Goal: Check status: Check status

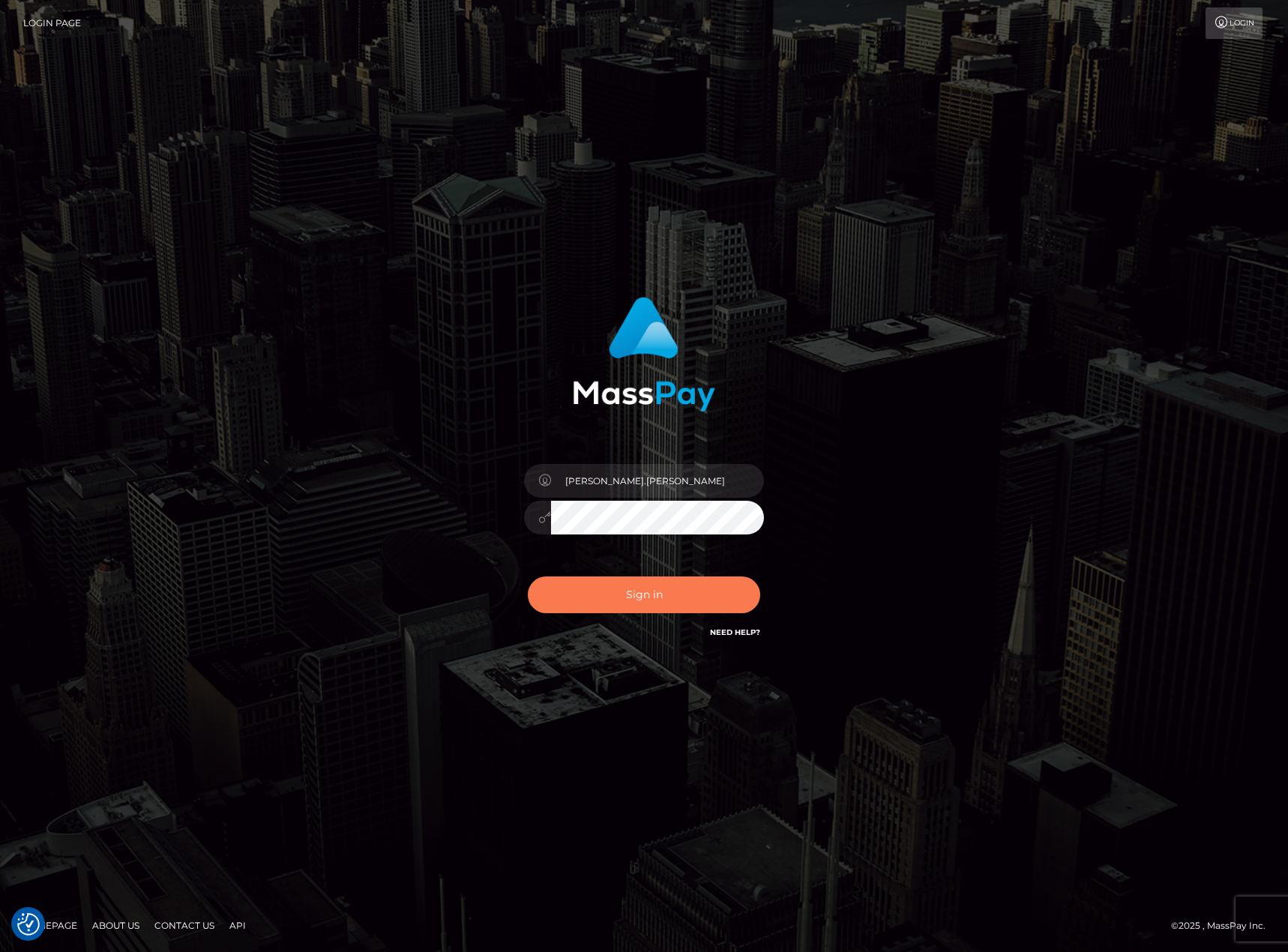
click at [718, 595] on button "Sign in" at bounding box center [644, 595] width 232 height 37
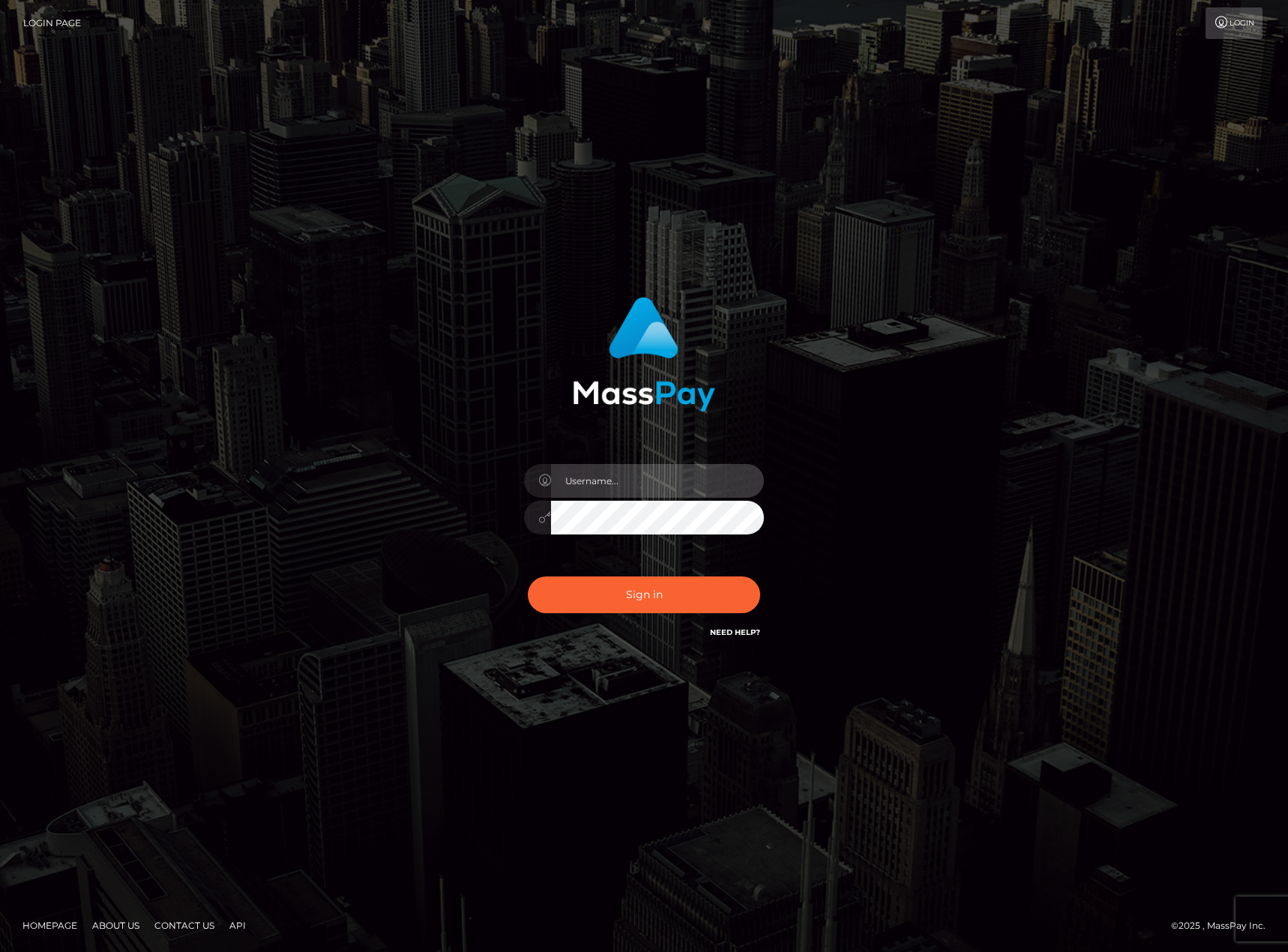
type input "karl.cope"
click at [718, 595] on button "Sign in" at bounding box center [644, 595] width 232 height 37
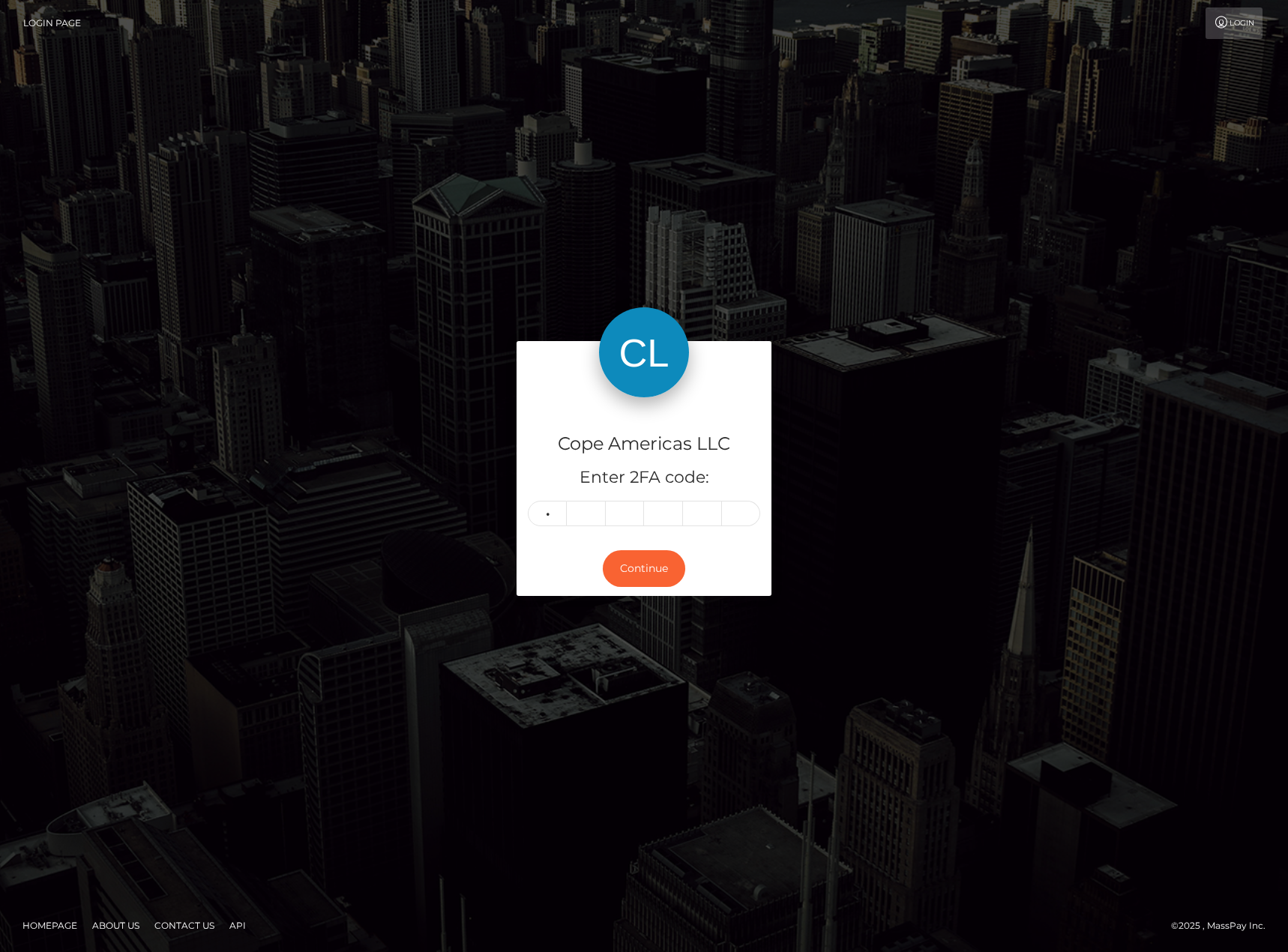
type input "1"
type input "7"
type input "3"
type input "0"
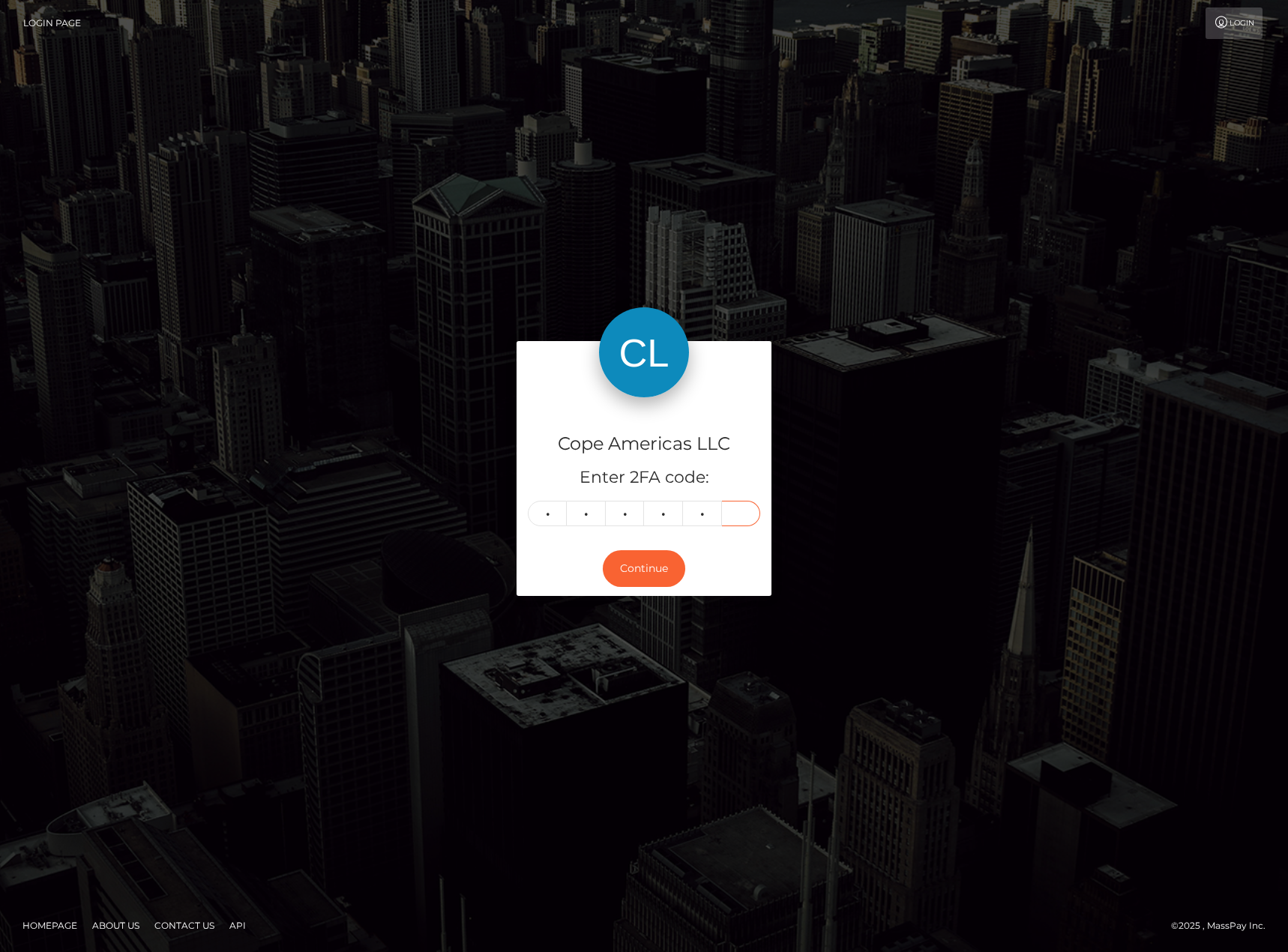
type input "5"
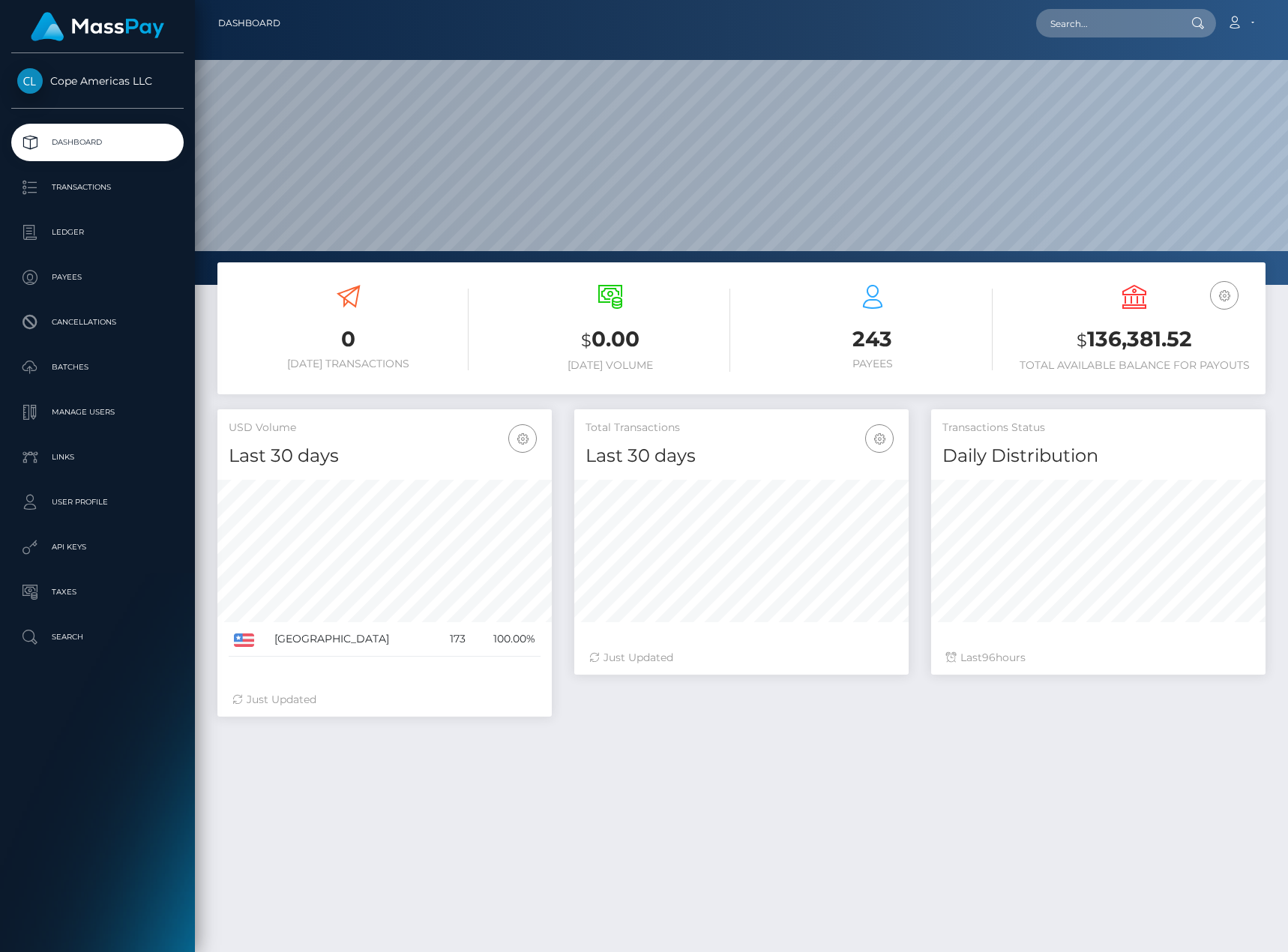
scroll to position [266, 334]
click at [122, 368] on p "Batches" at bounding box center [97, 367] width 161 height 22
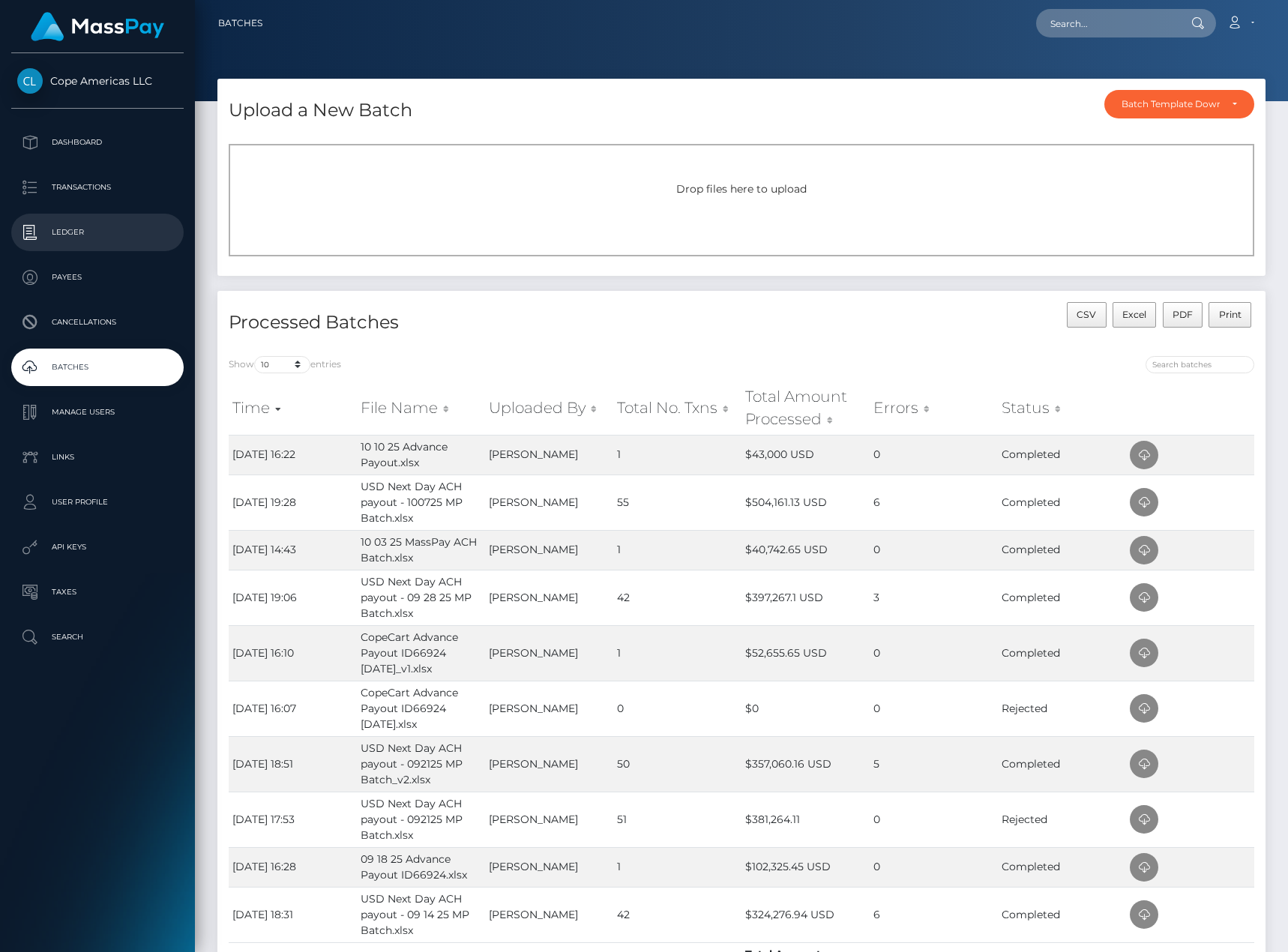
click at [113, 234] on p "Ledger" at bounding box center [97, 232] width 161 height 22
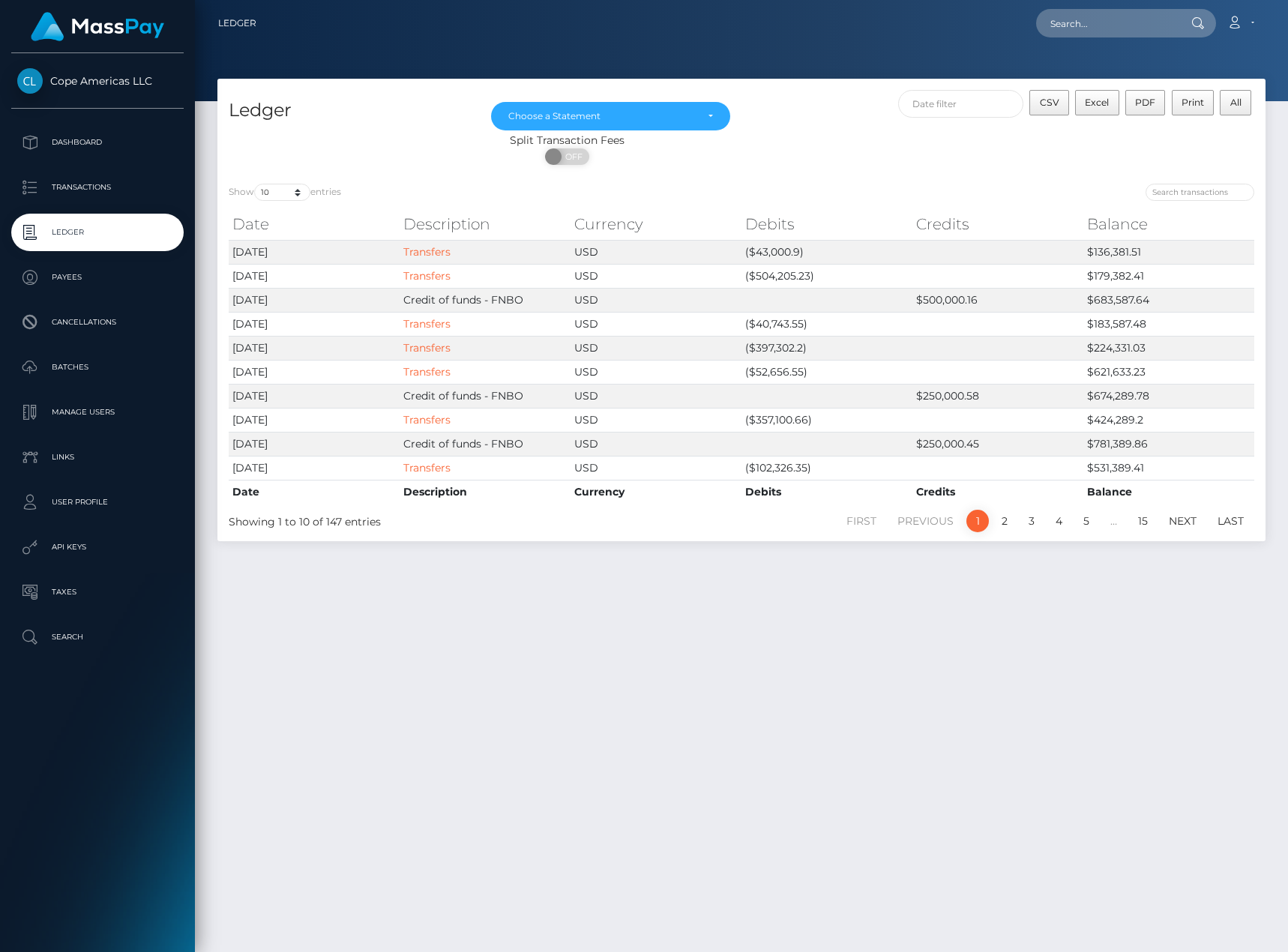
click at [786, 585] on div "Ledger Dec 2024 Jan 2025 Feb 2025 Mar 2025 Apr 2025 May 2025 Jun 2025 Jul 2025 …" at bounding box center [741, 508] width 1093 height 860
drag, startPoint x: 795, startPoint y: 608, endPoint x: 801, endPoint y: 580, distance: 28.6
click at [795, 609] on div "Ledger Dec 2024 Jan 2025 Feb 2025 Mar 2025 Apr 2025 May 2025 Jun 2025 Jul 2025 …" at bounding box center [741, 508] width 1093 height 860
click at [886, 696] on div "Ledger Dec 2024 Jan 2025 Feb 2025 Mar 2025 Apr 2025 May 2025 Jun 2025 Jul 2025 …" at bounding box center [741, 508] width 1093 height 860
click at [432, 278] on link "Transfers" at bounding box center [427, 275] width 47 height 13
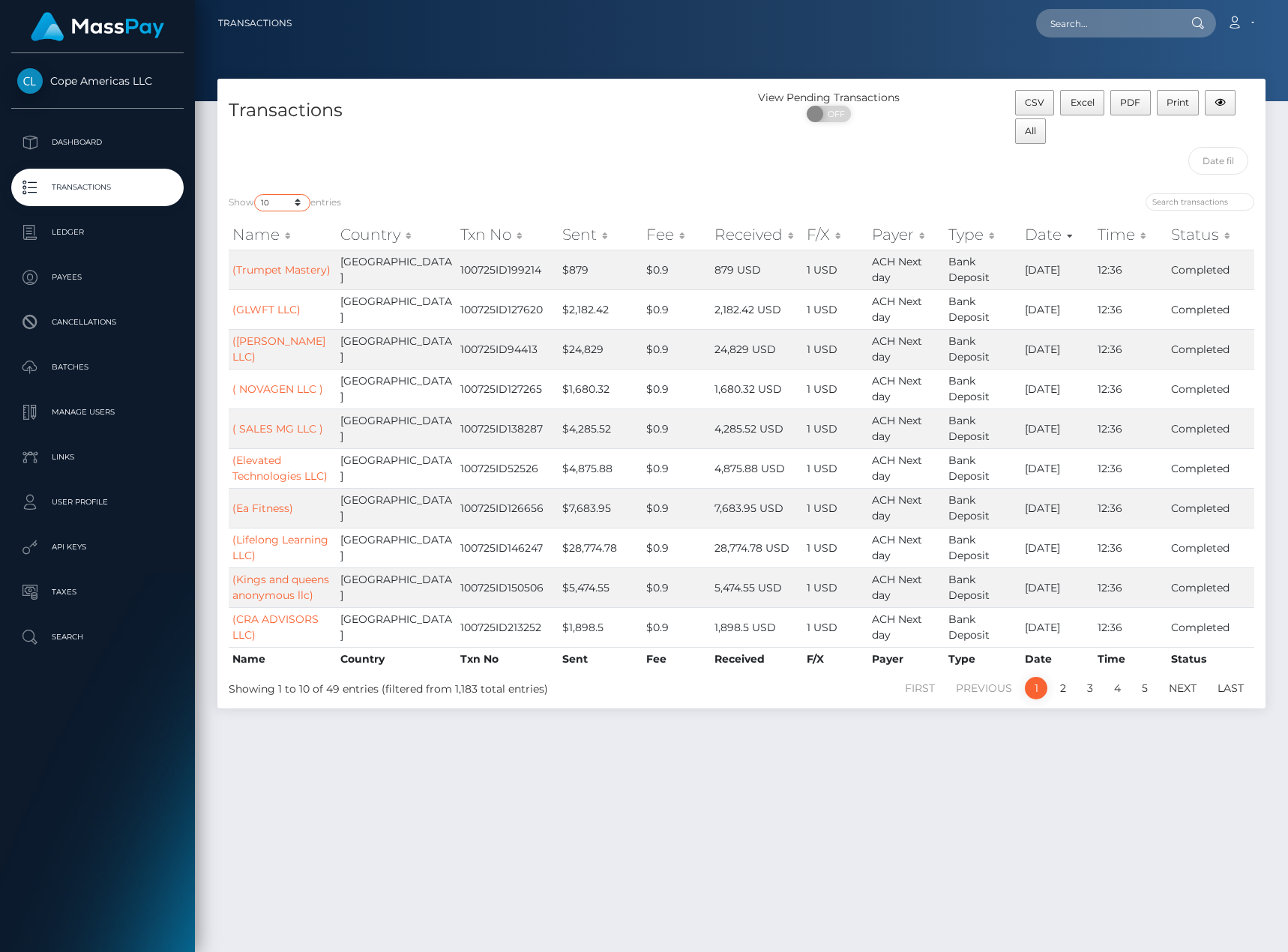
click at [302, 204] on select "10 25 50 100 250 500 1,000 3,500" at bounding box center [282, 202] width 56 height 17
select select "3500"
click at [255, 194] on select "10 25 50 100 250 500 1,000 3,500" at bounding box center [282, 202] width 56 height 17
click at [538, 175] on div "Transactions" at bounding box center [479, 136] width 524 height 92
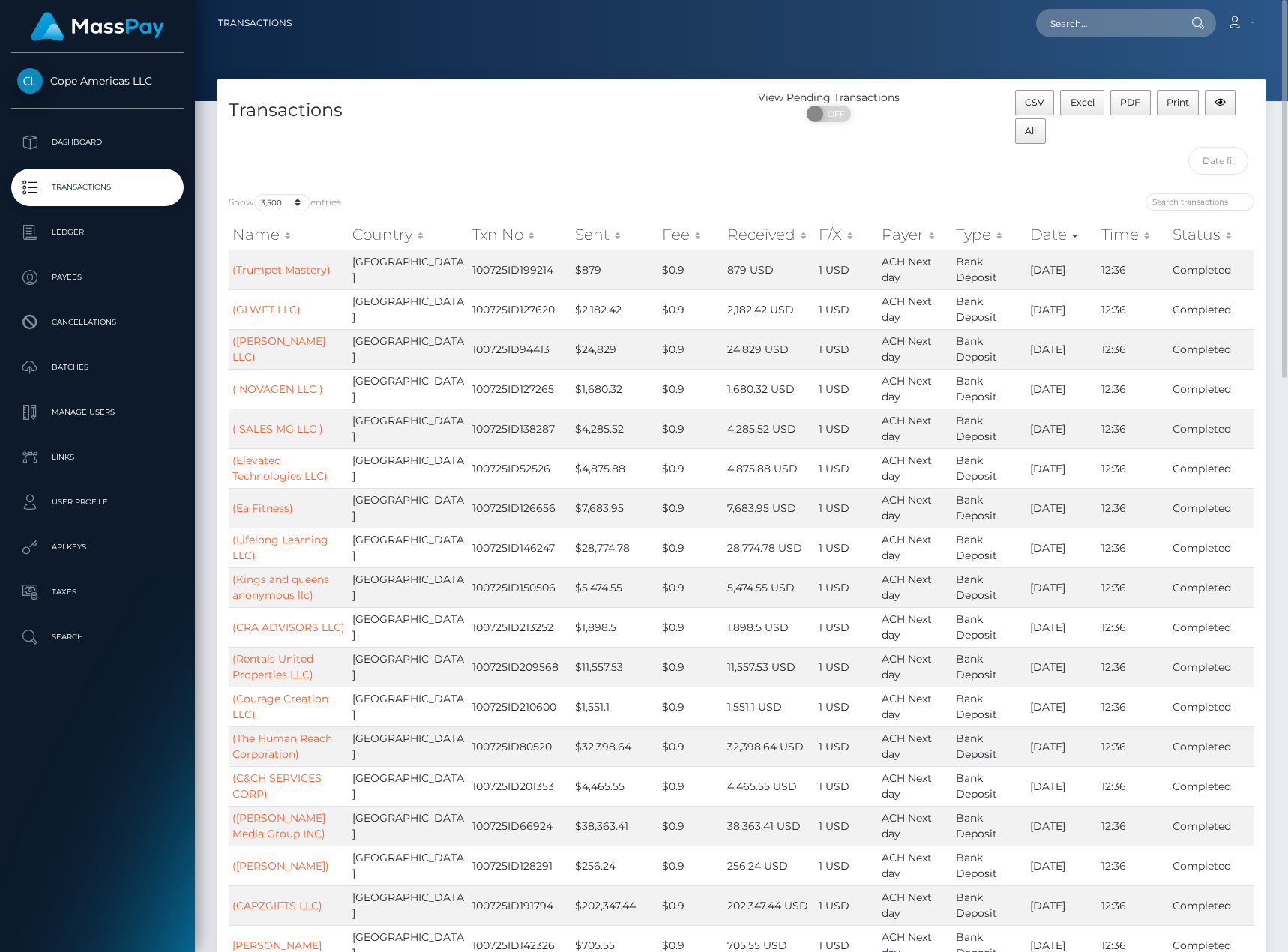
click at [708, 155] on div "Transactions" at bounding box center [479, 136] width 524 height 92
click at [1086, 101] on span "Excel" at bounding box center [1083, 102] width 24 height 12
click at [480, 146] on div "Transactions" at bounding box center [479, 136] width 524 height 92
click at [123, 233] on p "Ledger" at bounding box center [97, 232] width 161 height 22
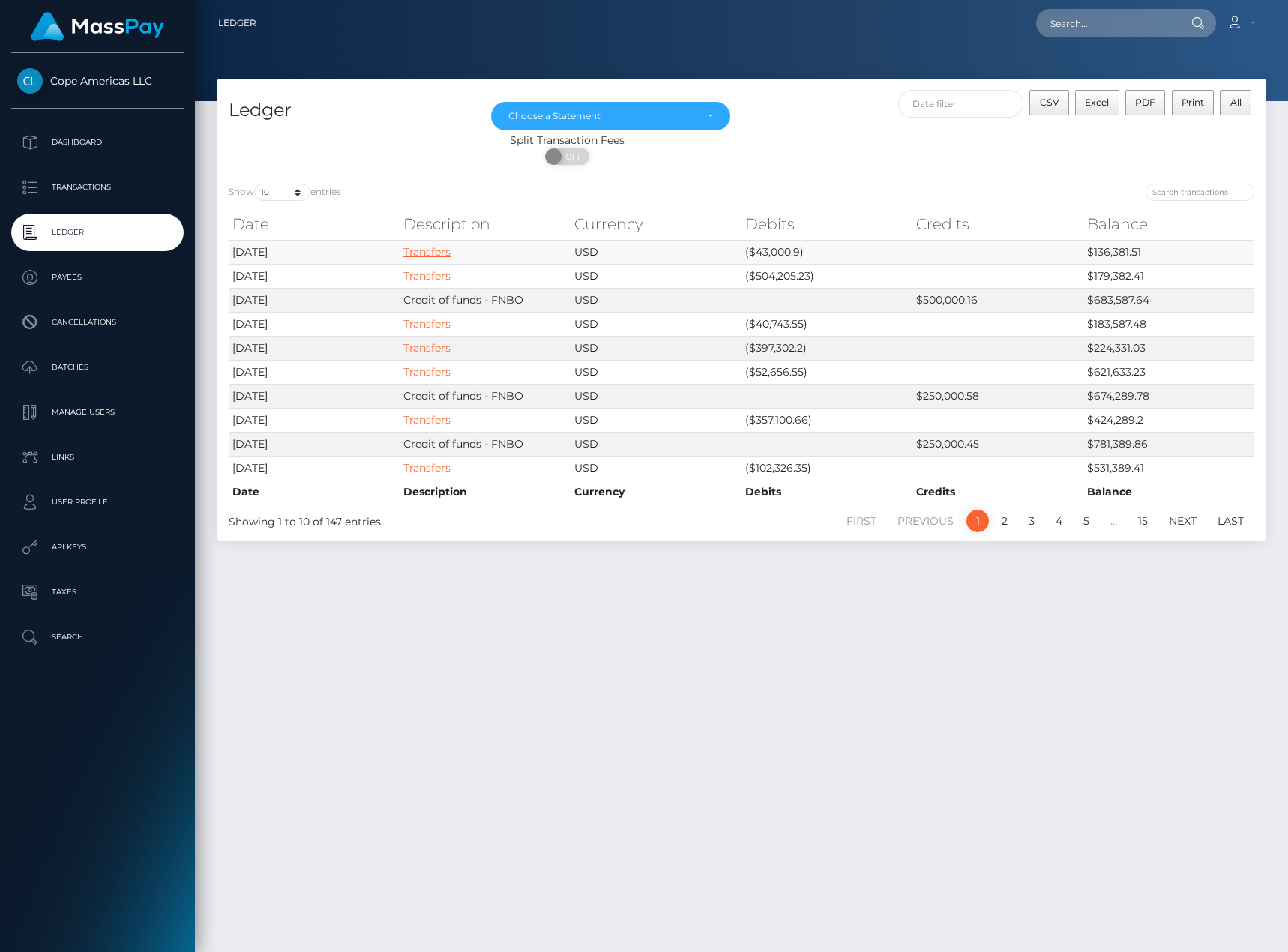
click at [435, 255] on link "Transfers" at bounding box center [427, 252] width 47 height 13
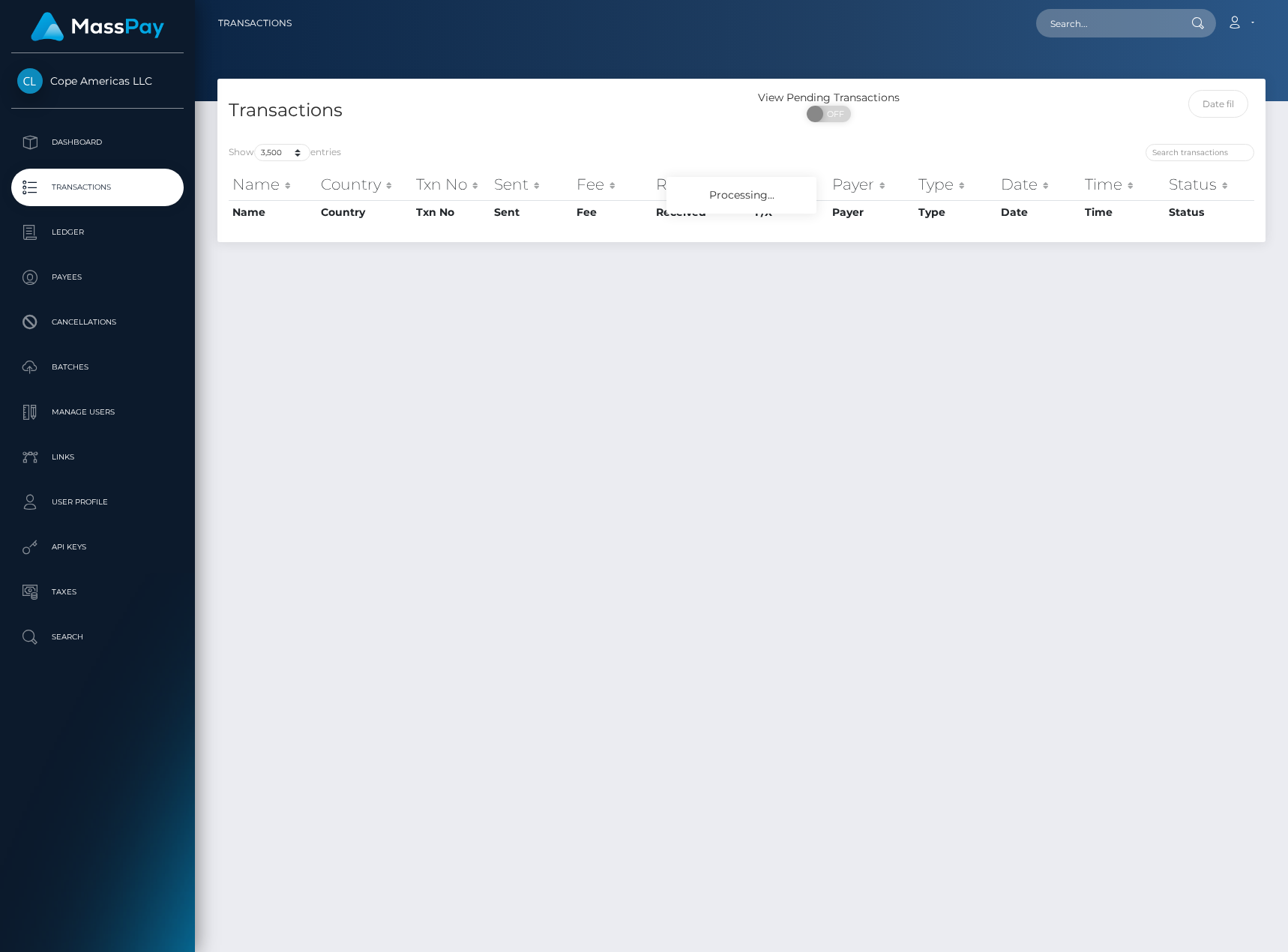
select select "3500"
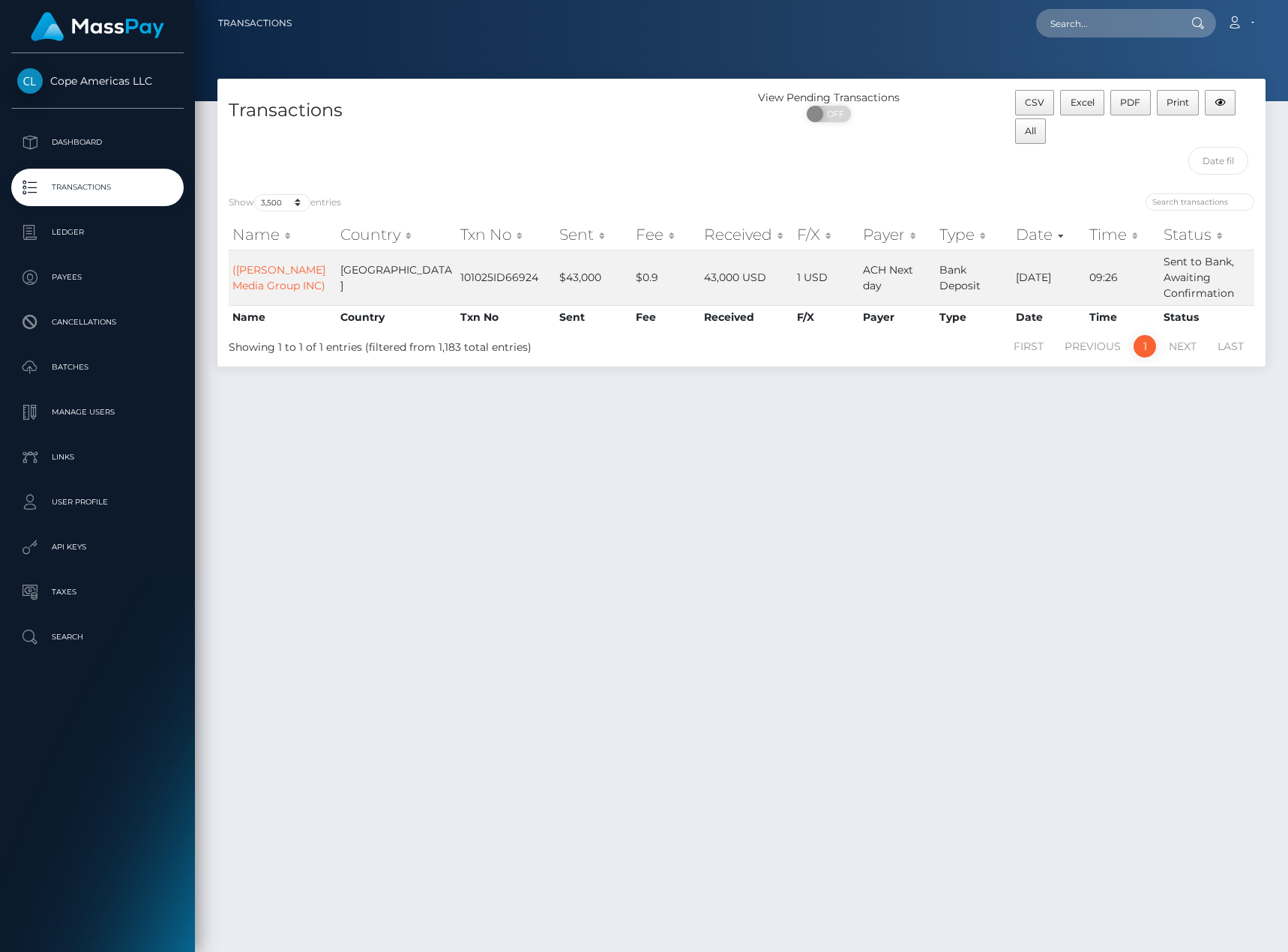
click at [931, 157] on div "View Pending Transactions ON OFF" at bounding box center [873, 136] width 263 height 92
click at [1077, 95] on button "Excel" at bounding box center [1083, 103] width 45 height 26
click at [22, 684] on div "Cope Americas LLC Dashboard Transactions Ledger Payees Cancellations Batches" at bounding box center [97, 501] width 195 height 896
click at [119, 234] on p "Ledger" at bounding box center [97, 232] width 161 height 22
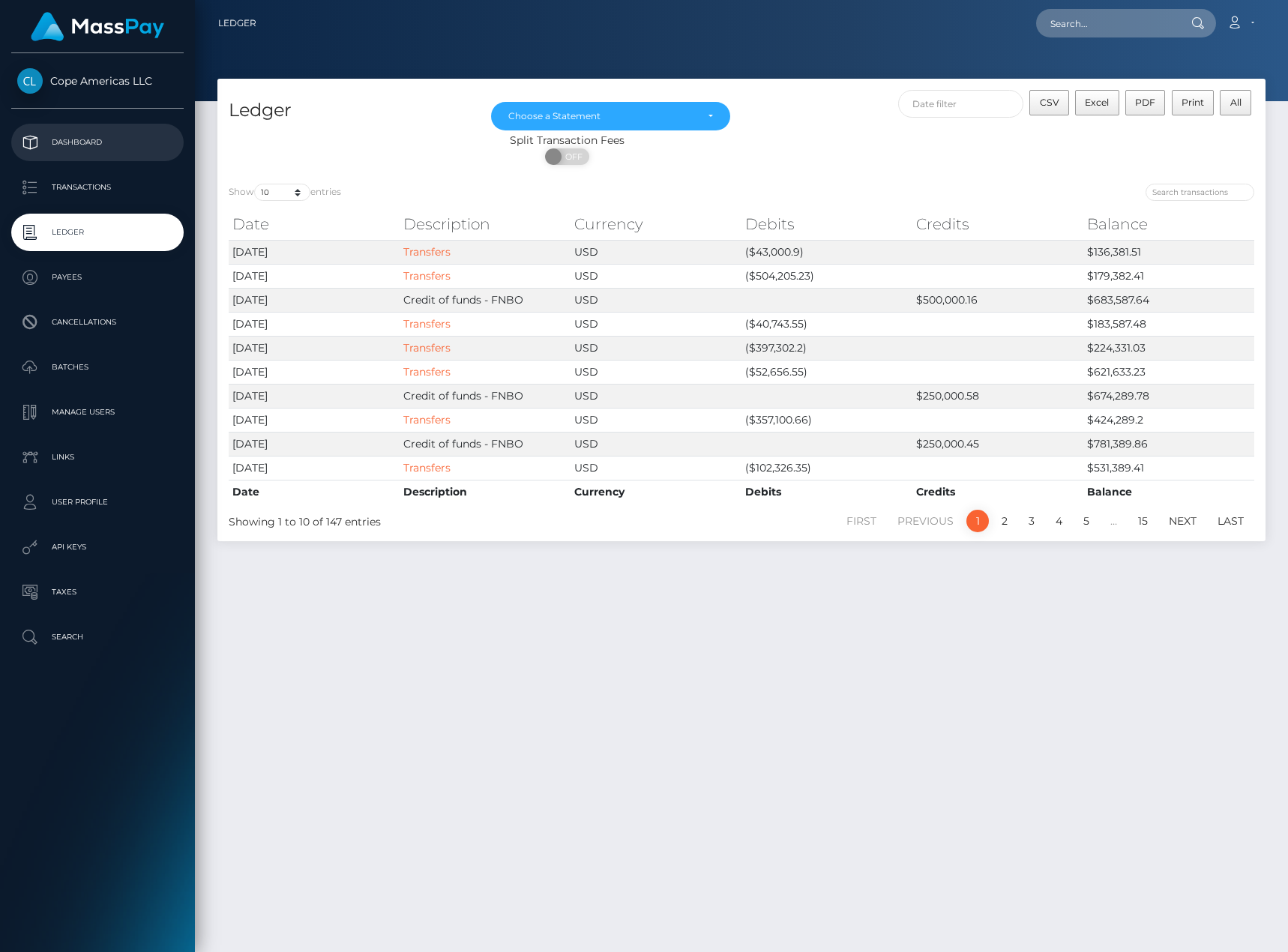
click at [117, 139] on p "Dashboard" at bounding box center [97, 142] width 161 height 22
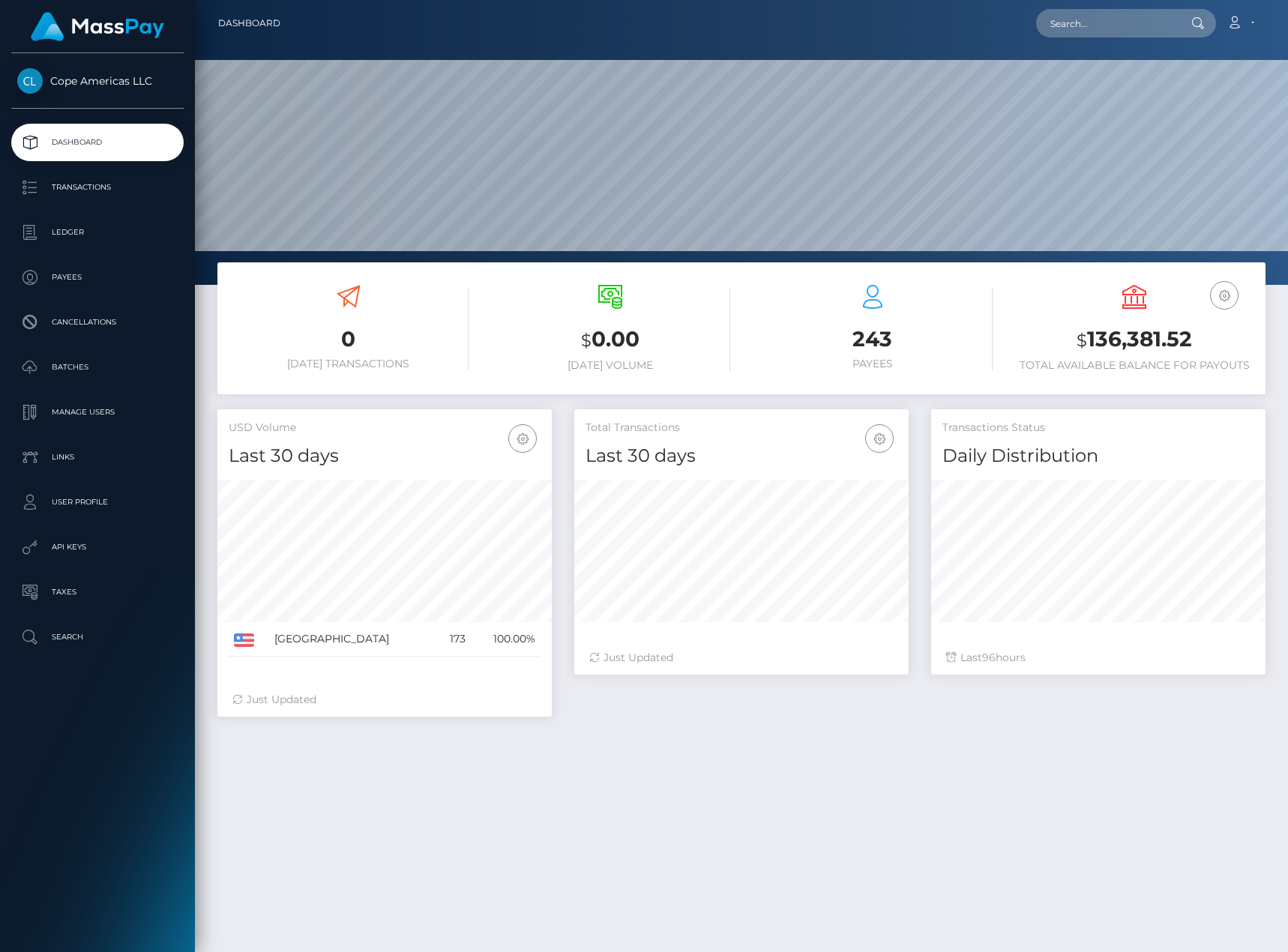
scroll to position [266, 334]
click at [85, 231] on p "Ledger" at bounding box center [97, 232] width 161 height 22
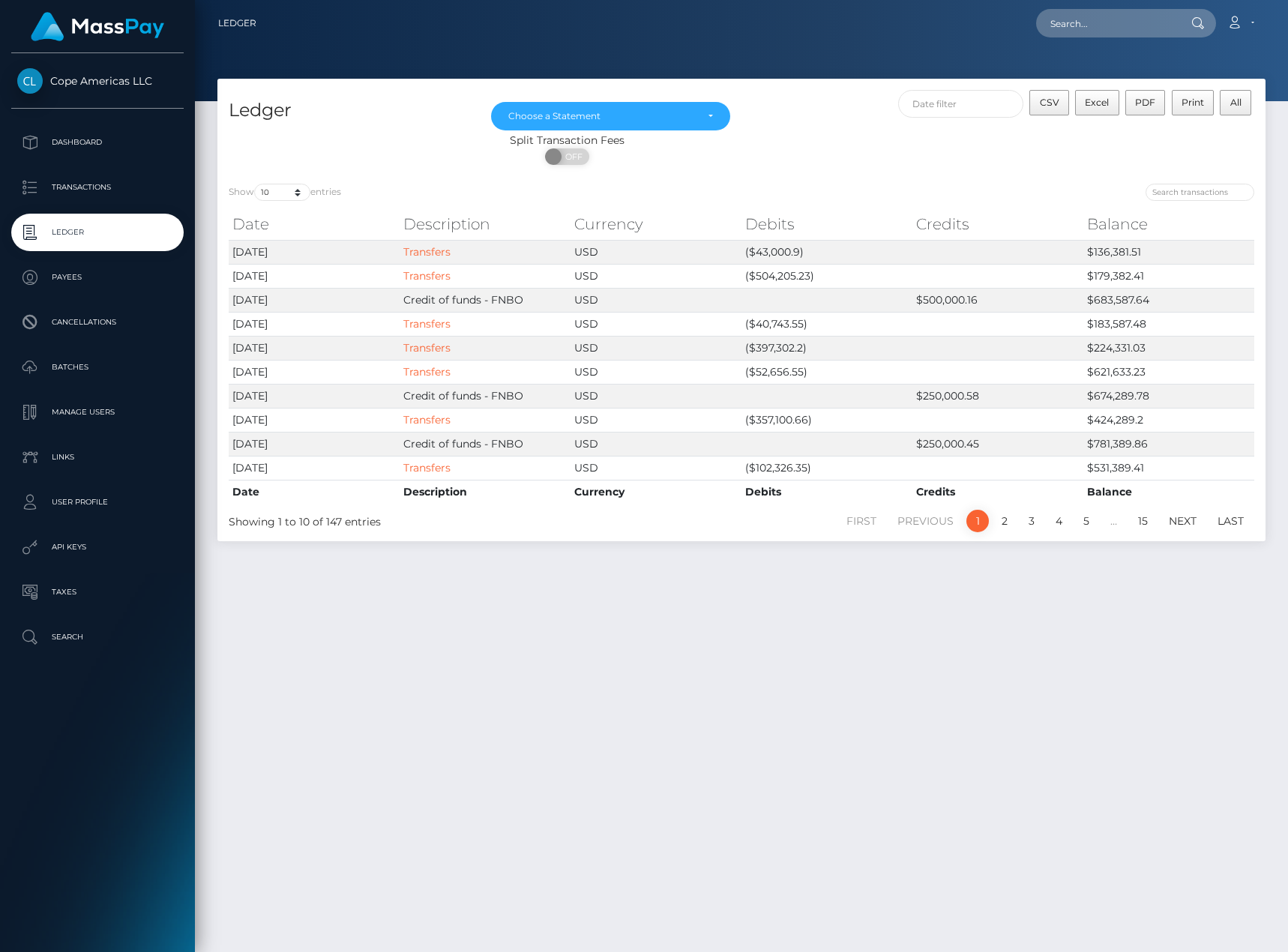
drag, startPoint x: 744, startPoint y: 643, endPoint x: 779, endPoint y: 647, distance: 35.2
click at [744, 643] on div "Ledger Dec 2024 Jan 2025 Feb 2025 Mar 2025 Apr 2025 May 2025 Jun 2025 Jul 2025 …" at bounding box center [741, 508] width 1093 height 860
click at [143, 136] on p "Dashboard" at bounding box center [97, 142] width 161 height 22
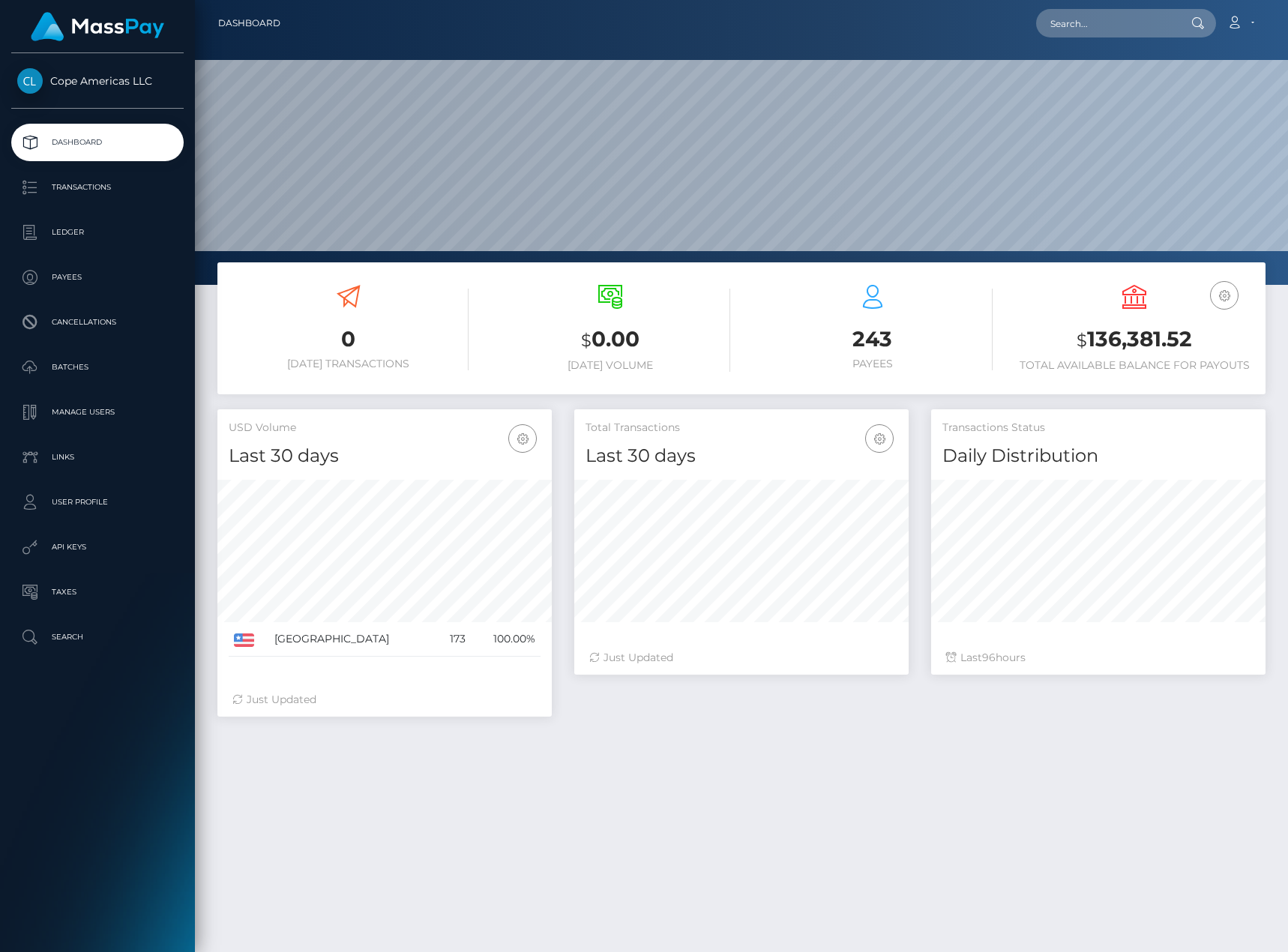
scroll to position [266, 334]
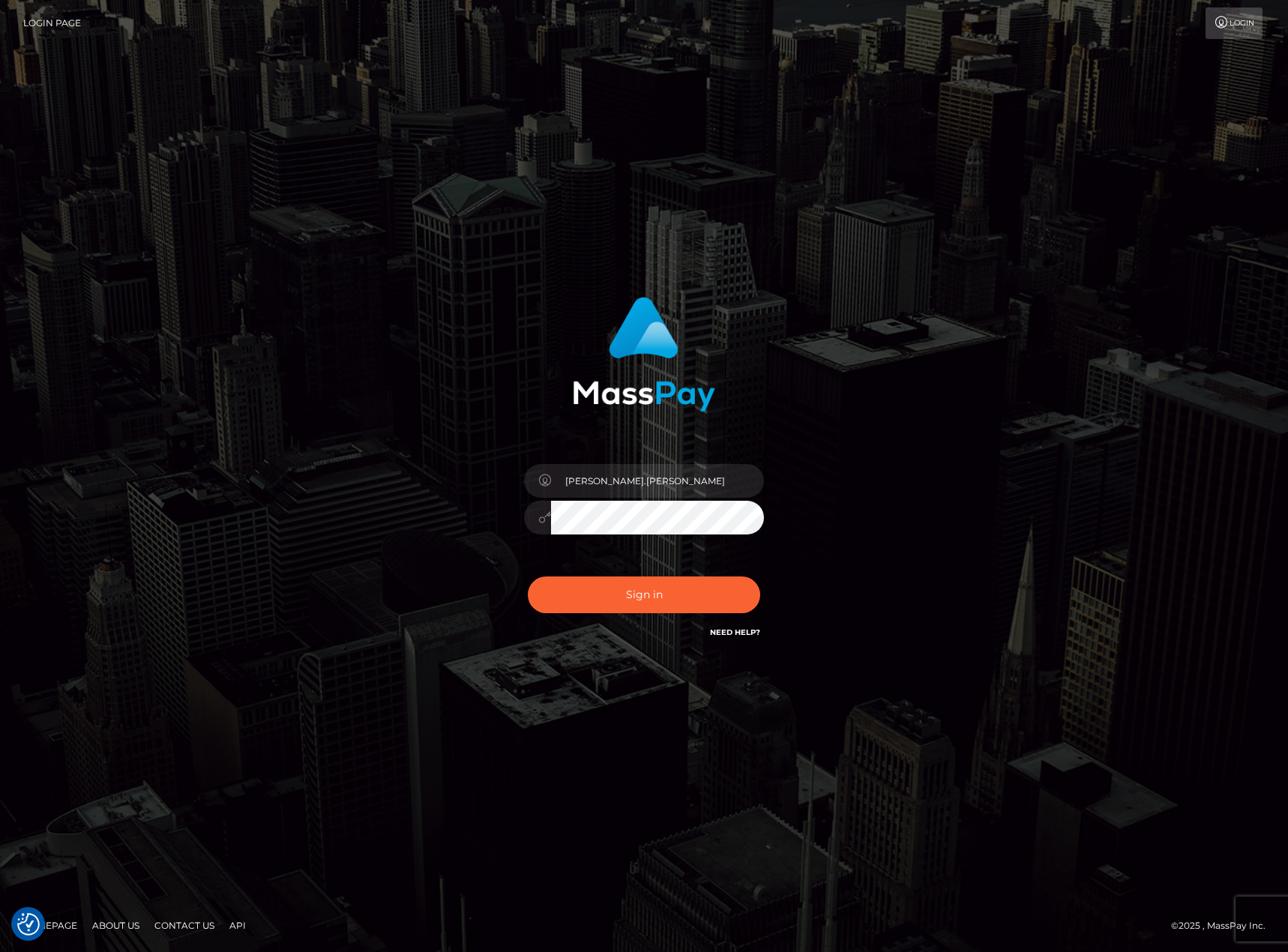
click at [499, 163] on div "[PERSON_NAME].[PERSON_NAME]" at bounding box center [644, 476] width 1288 height 952
